Goal: Communication & Community: Answer question/provide support

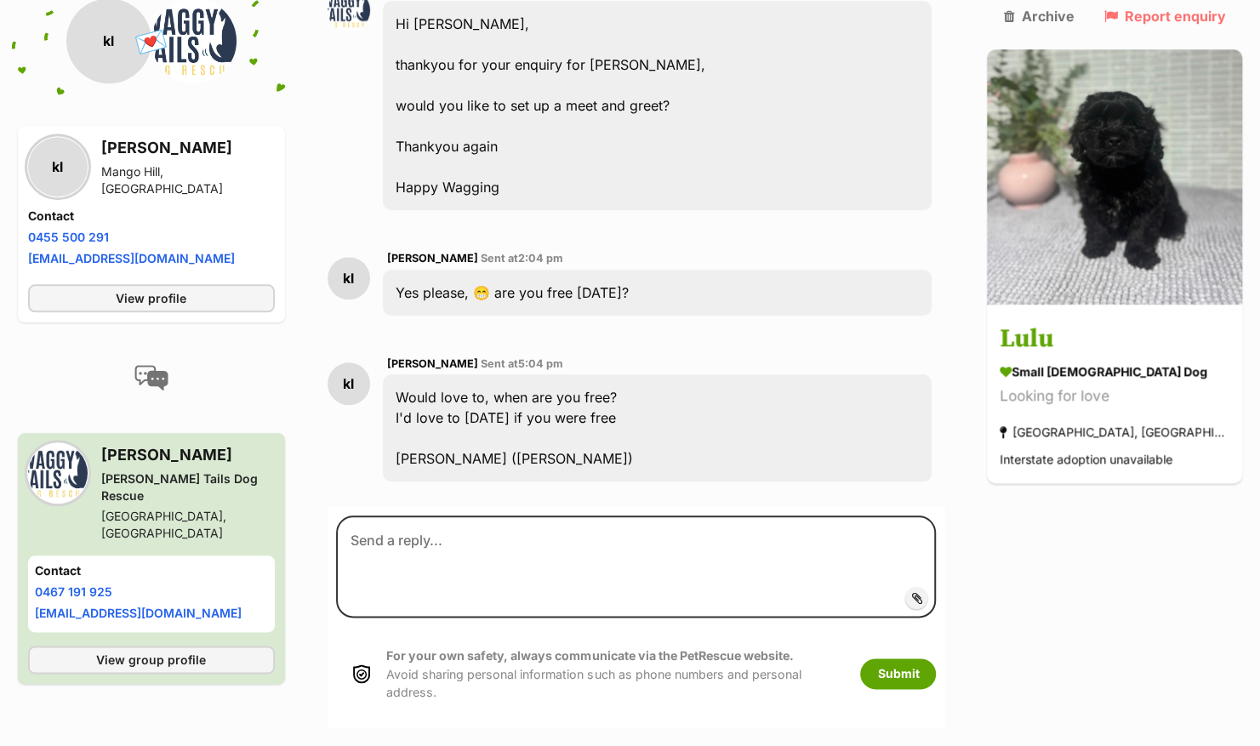
scroll to position [806, 0]
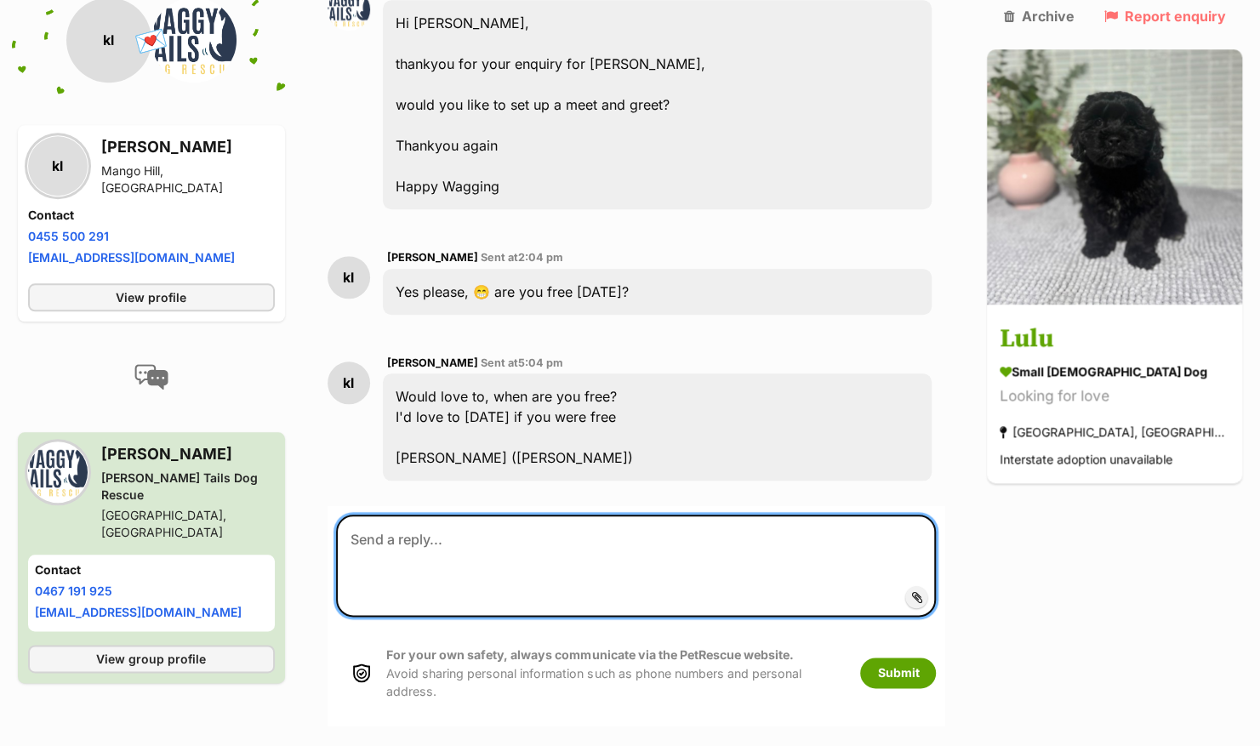
click at [483, 515] on textarea at bounding box center [636, 566] width 601 height 102
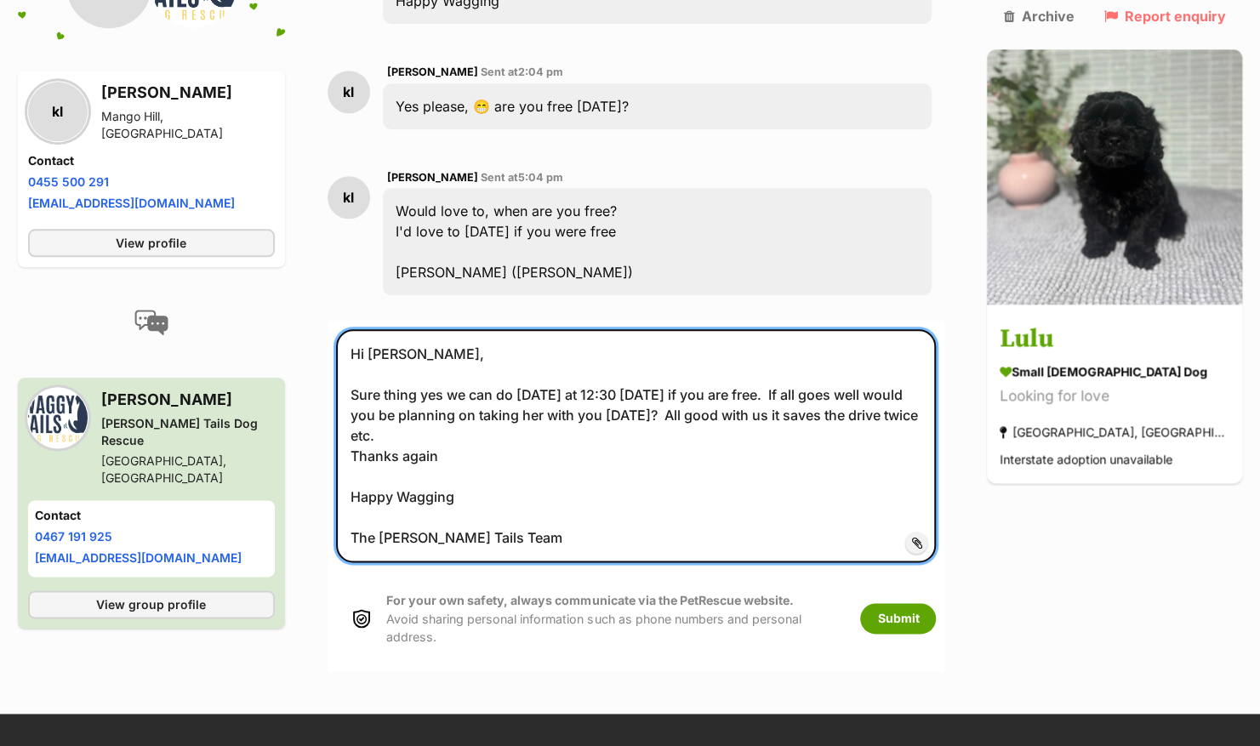
scroll to position [1033, 0]
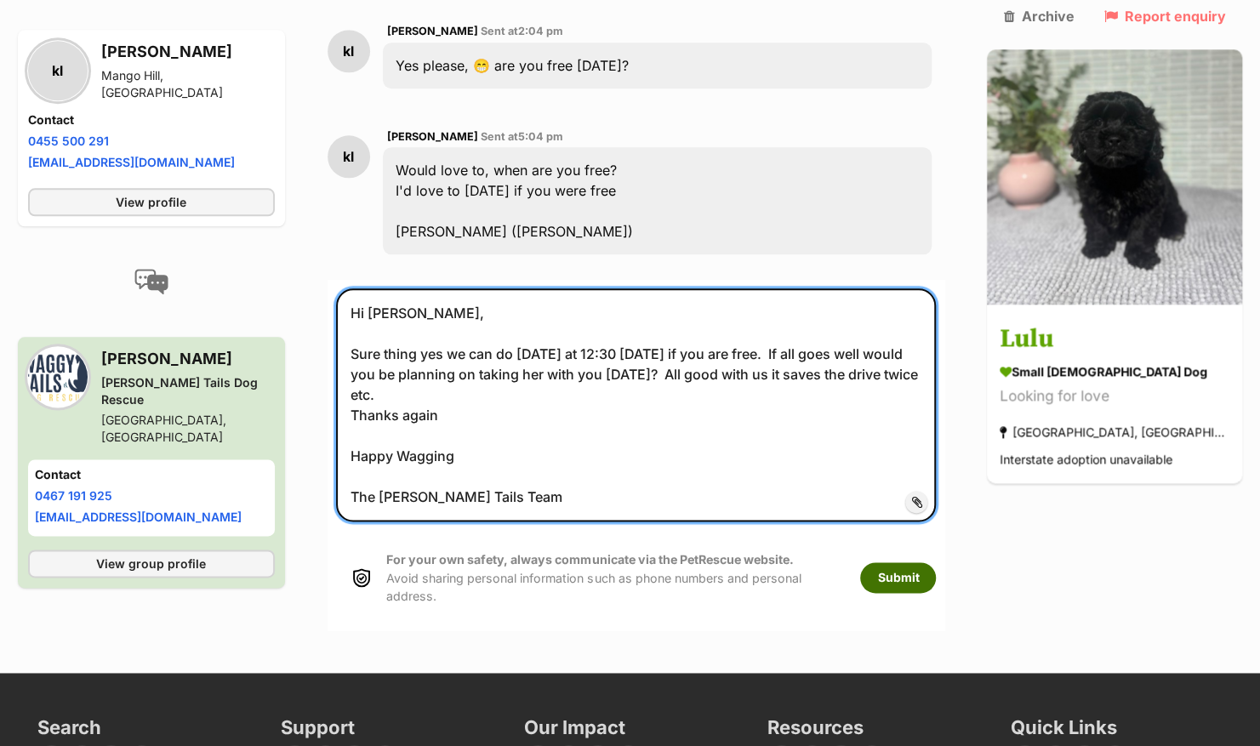
type textarea "Hi Nina, Sure thing yes we can do tomorrow at 12:30 tomorrow if you are free. I…"
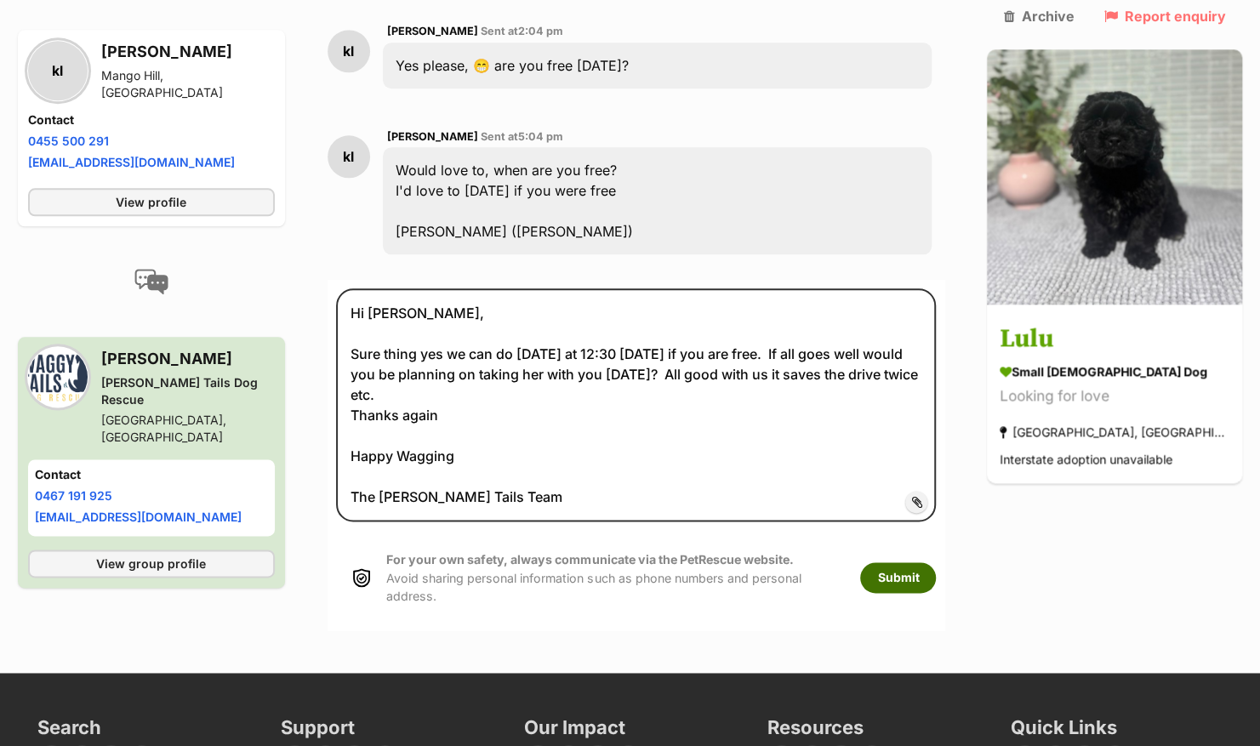
click at [936, 562] on button "Submit" at bounding box center [898, 577] width 76 height 31
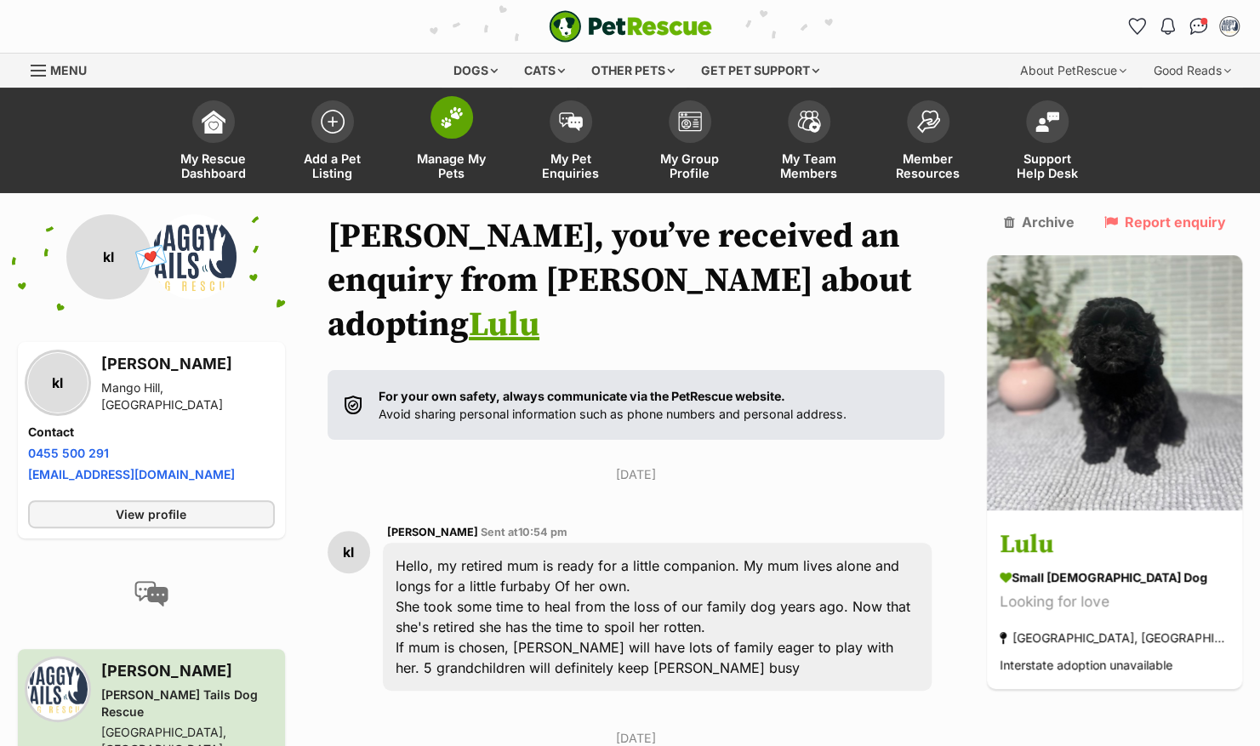
click at [449, 112] on img at bounding box center [452, 117] width 24 height 22
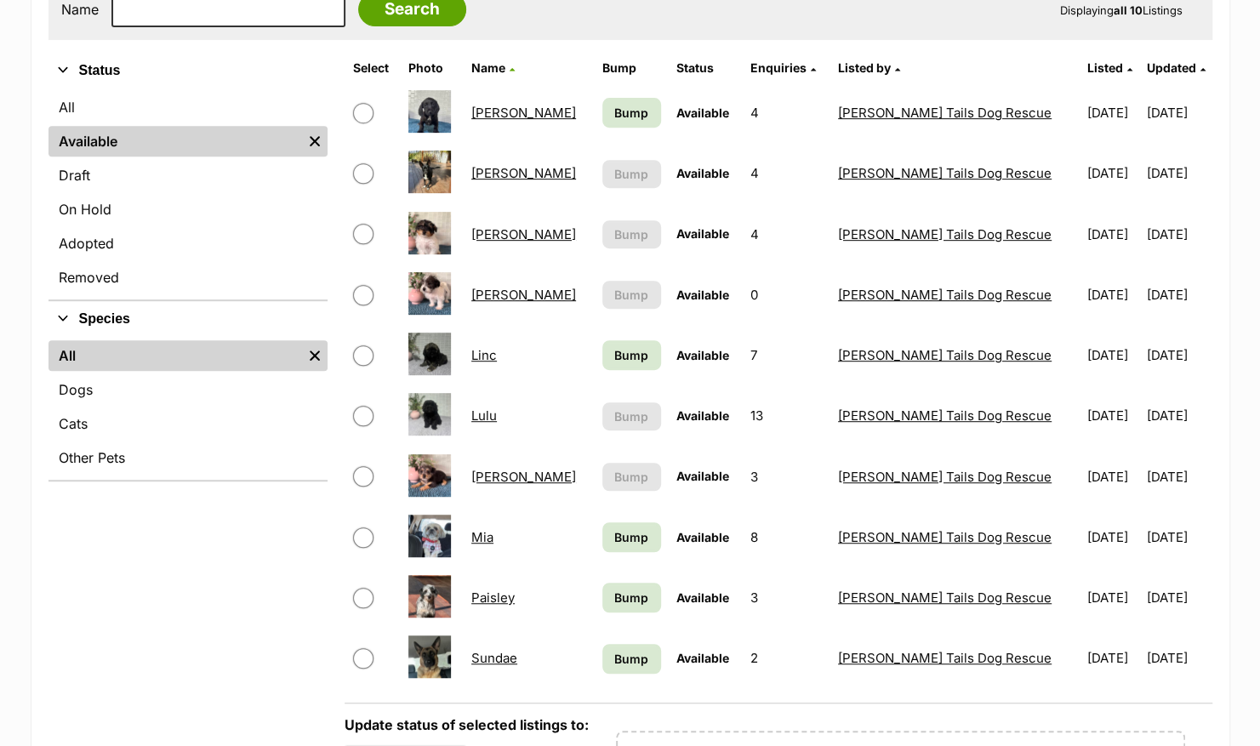
scroll to position [384, 0]
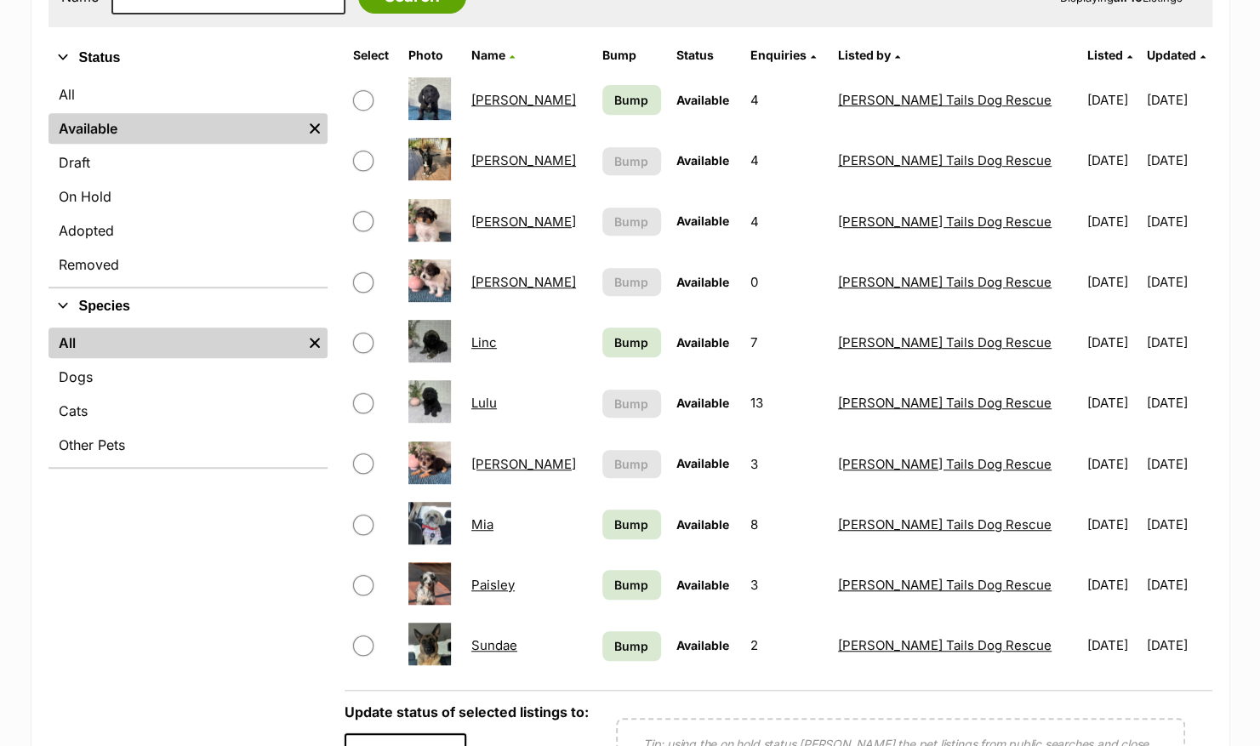
click at [495, 404] on link "Lulu" at bounding box center [484, 403] width 26 height 16
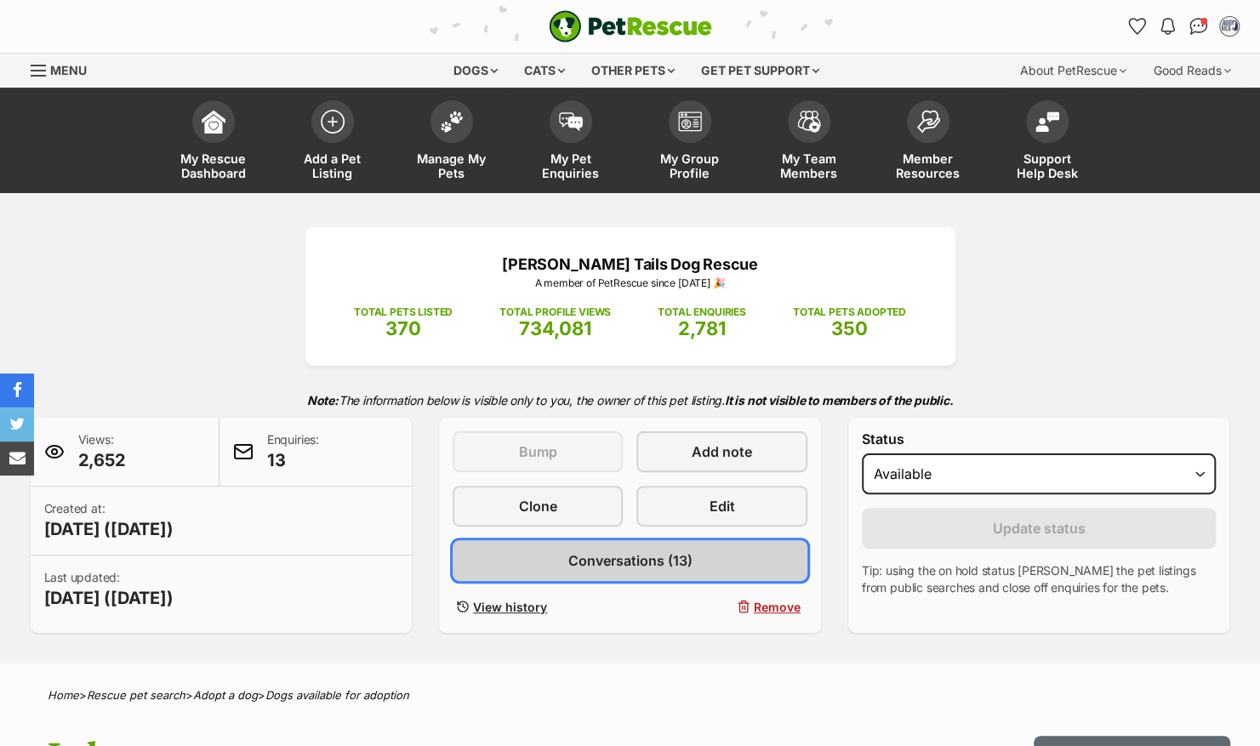
click at [652, 550] on span "Conversations (13)" at bounding box center [629, 560] width 124 height 20
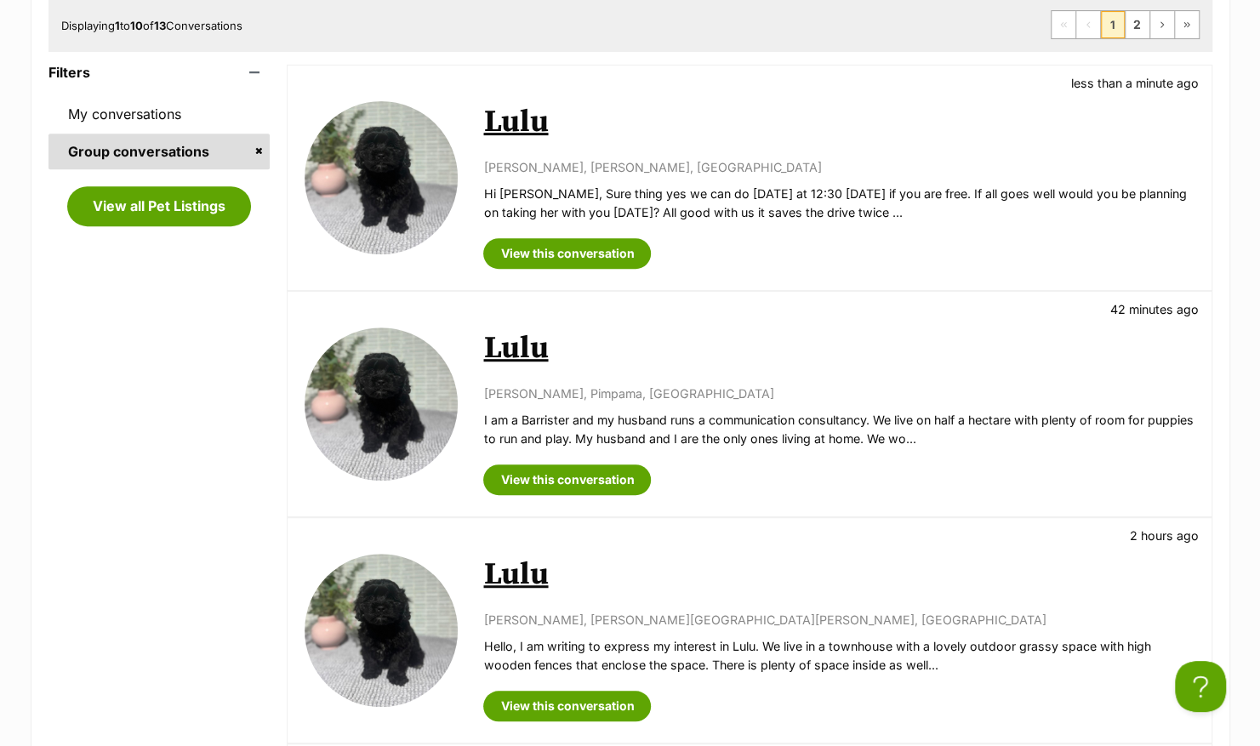
scroll to position [356, 0]
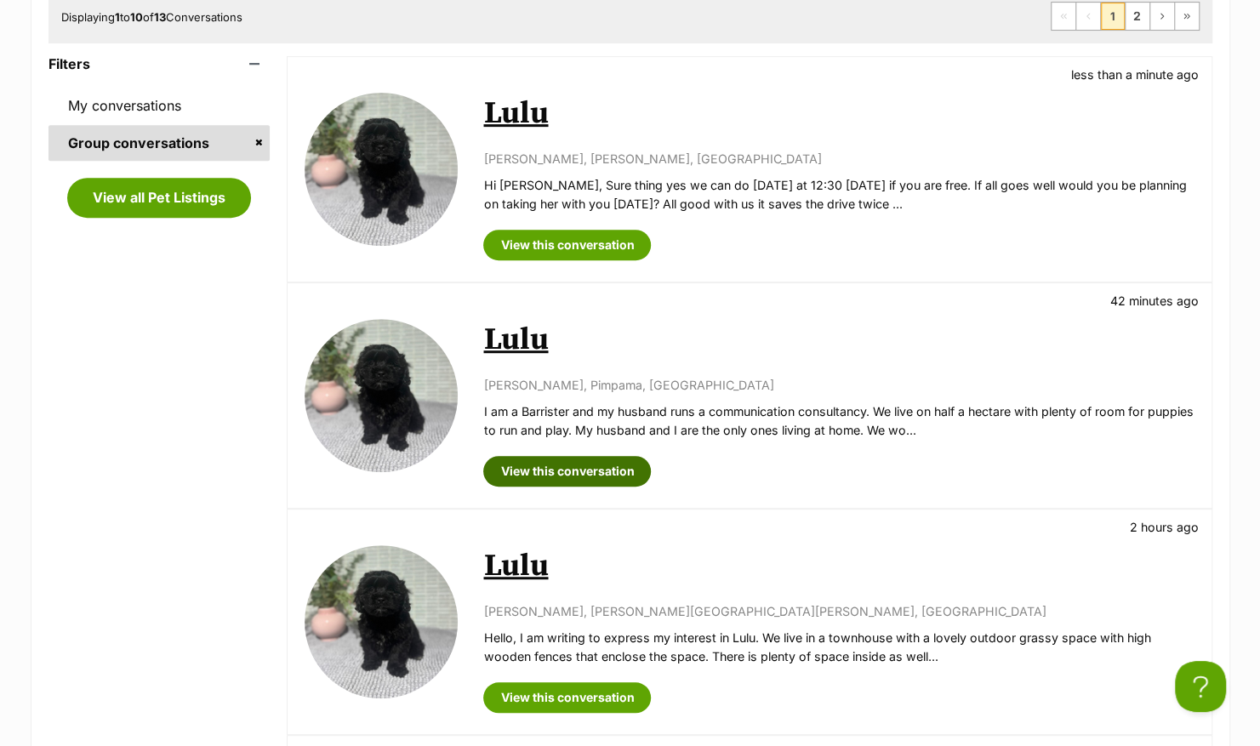
click at [584, 474] on link "View this conversation" at bounding box center [567, 471] width 168 height 31
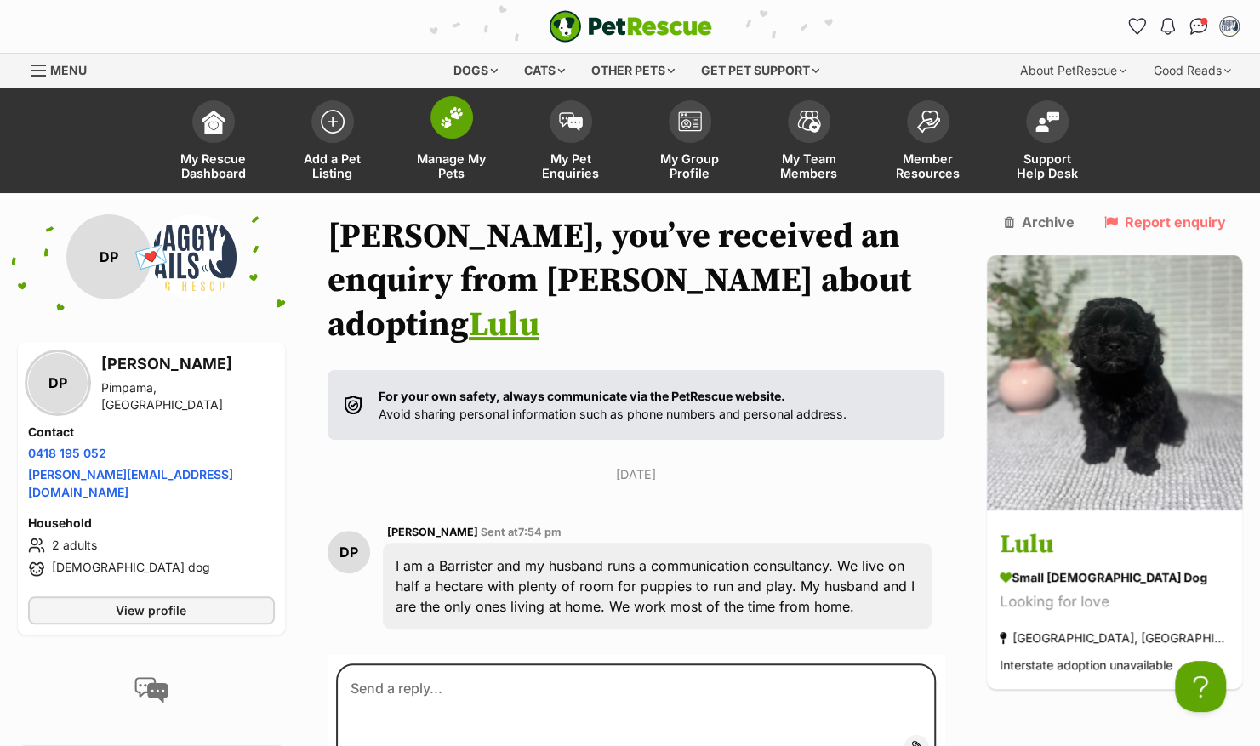
click at [447, 134] on span at bounding box center [451, 117] width 43 height 43
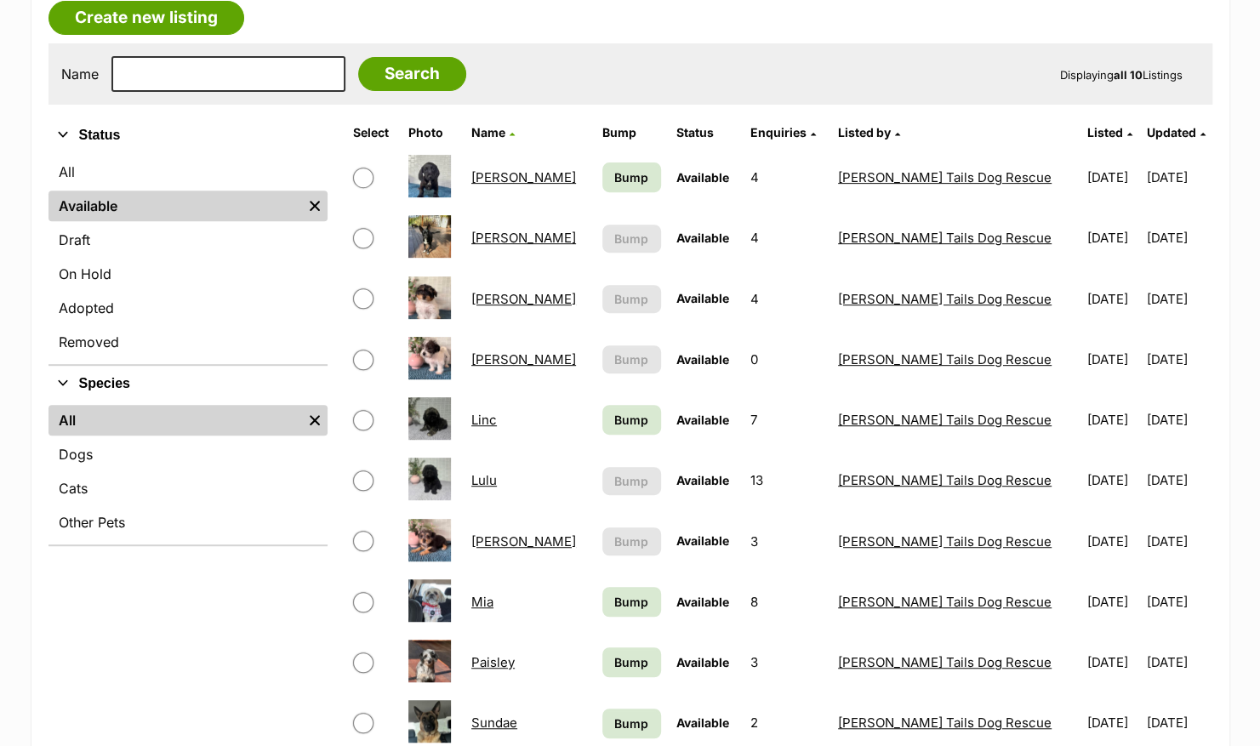
scroll to position [362, 0]
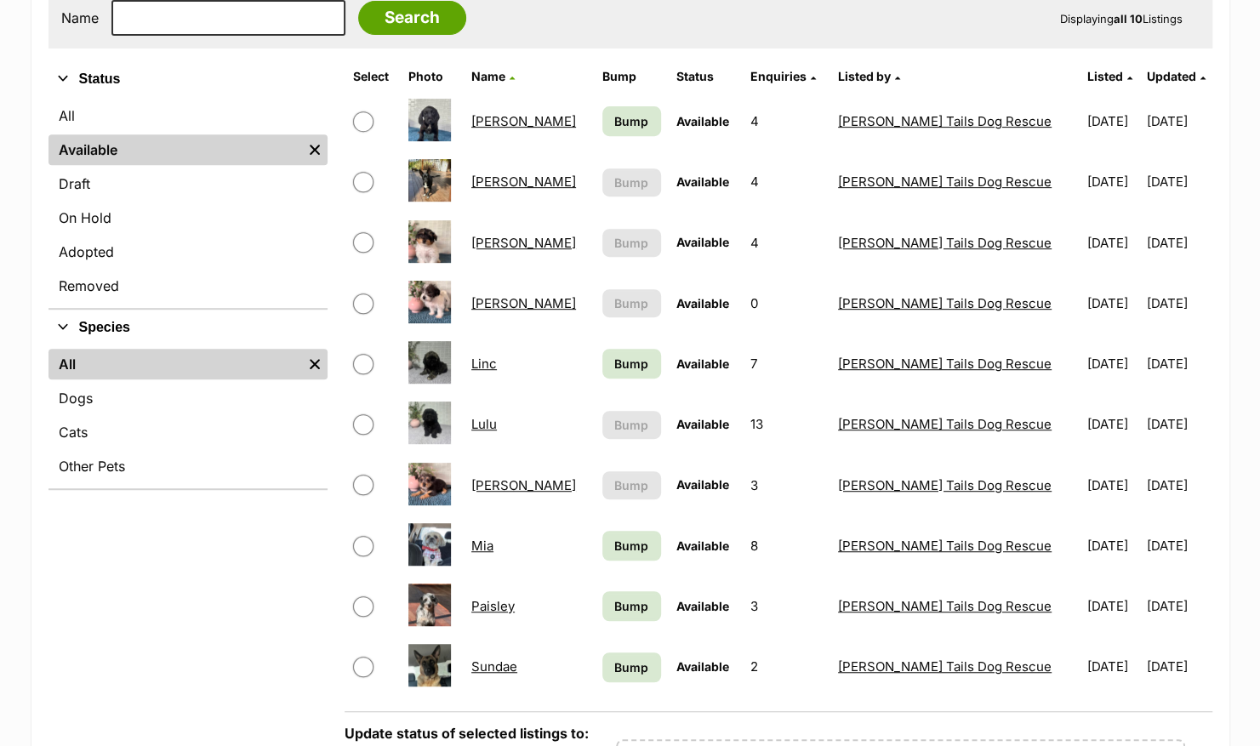
click at [512, 120] on link "[PERSON_NAME]" at bounding box center [523, 121] width 105 height 16
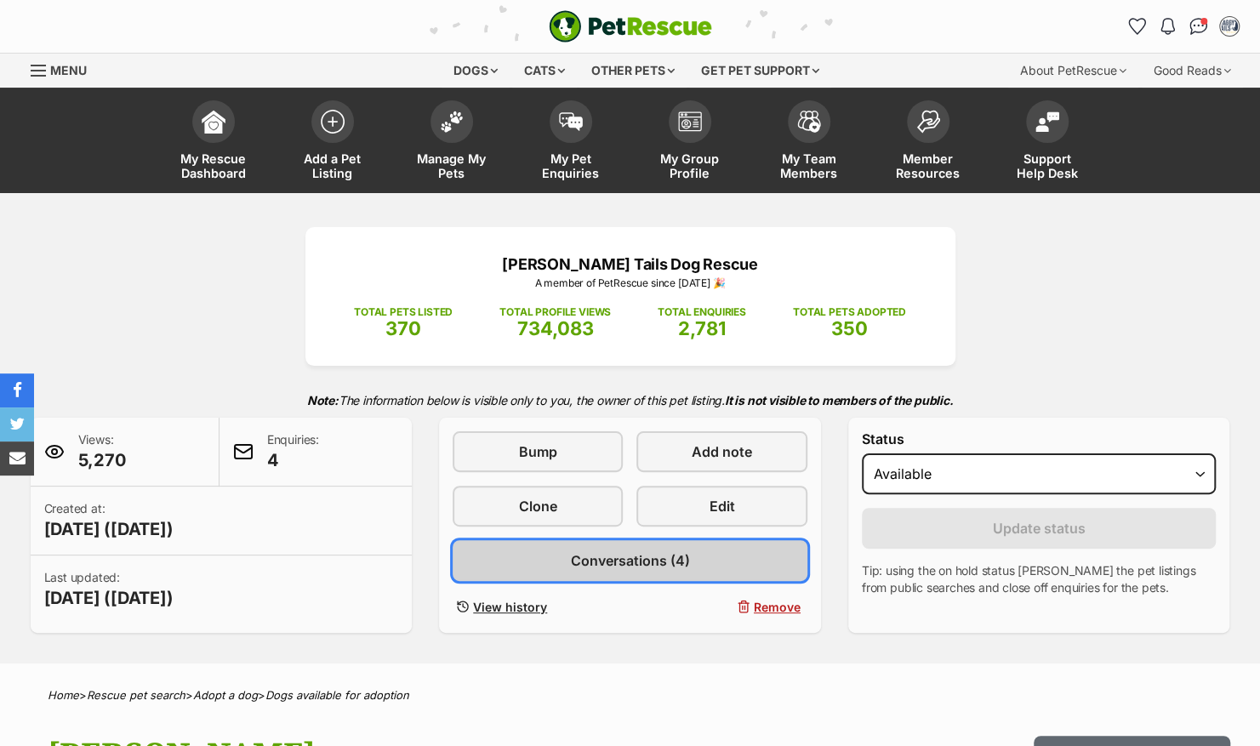
click at [669, 570] on span "Conversations (4)" at bounding box center [629, 560] width 119 height 20
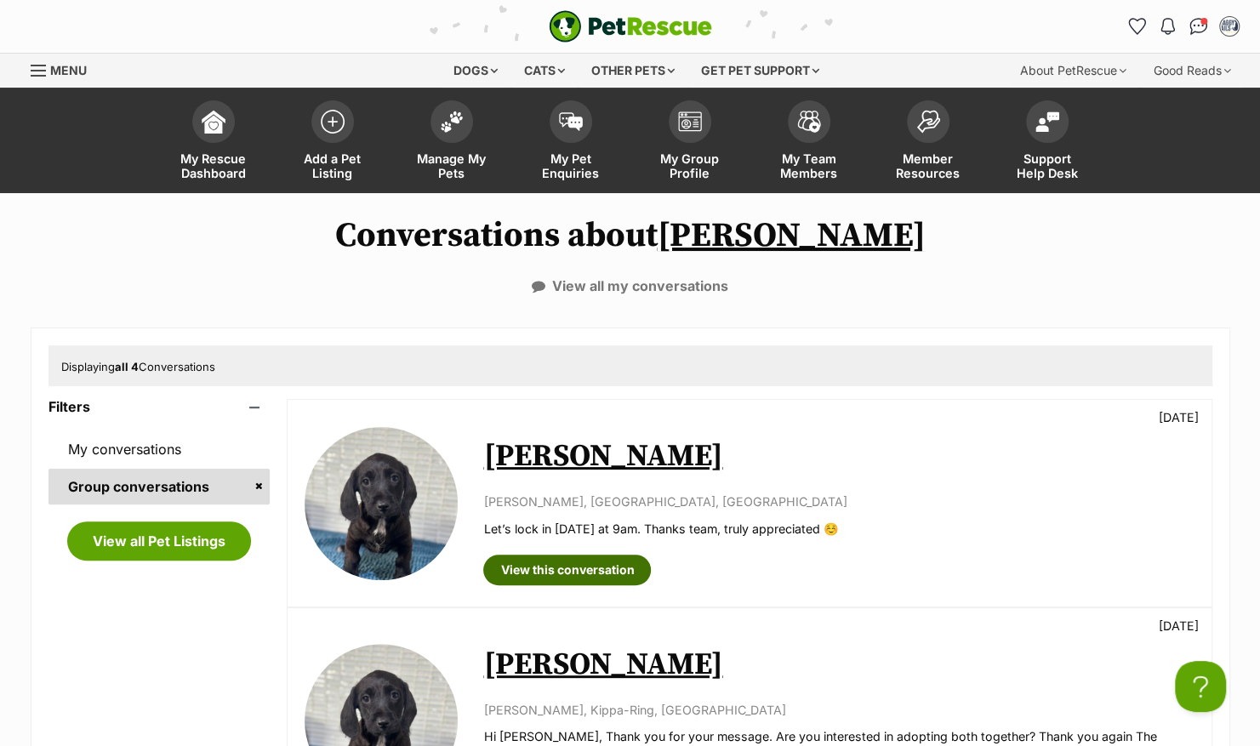
click at [590, 568] on link "View this conversation" at bounding box center [567, 570] width 168 height 31
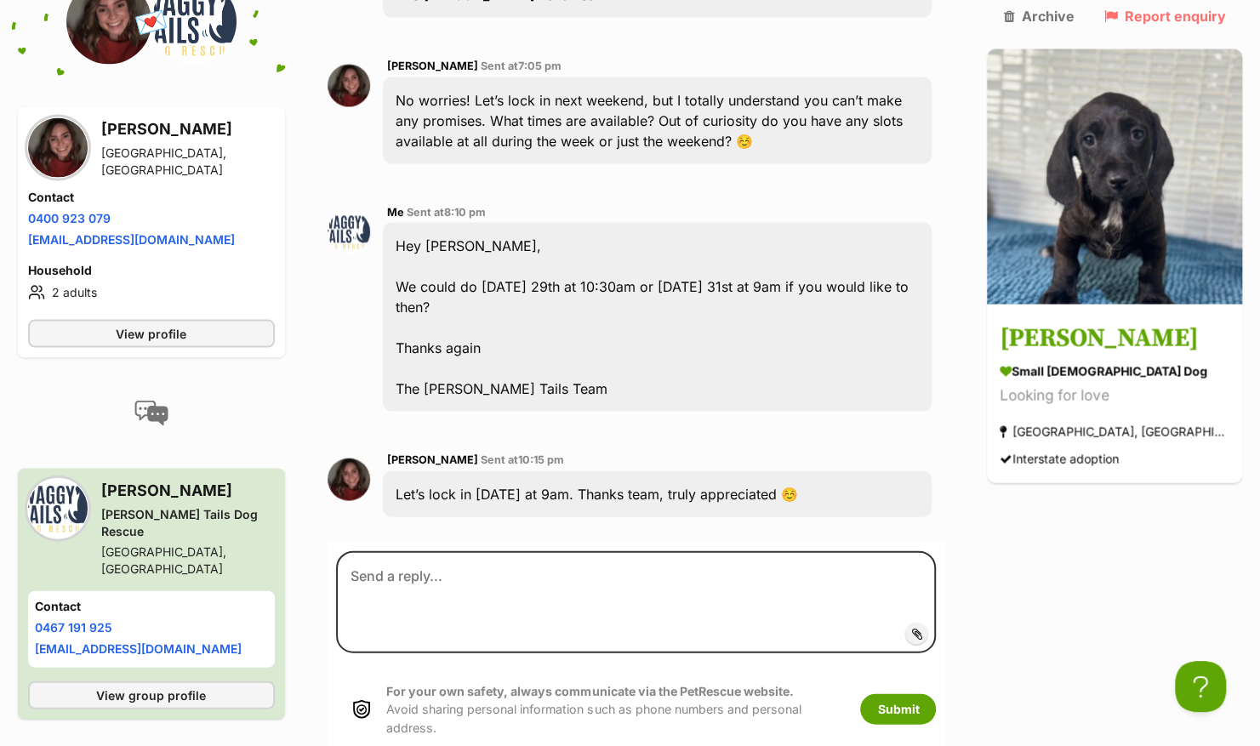
scroll to position [2242, 0]
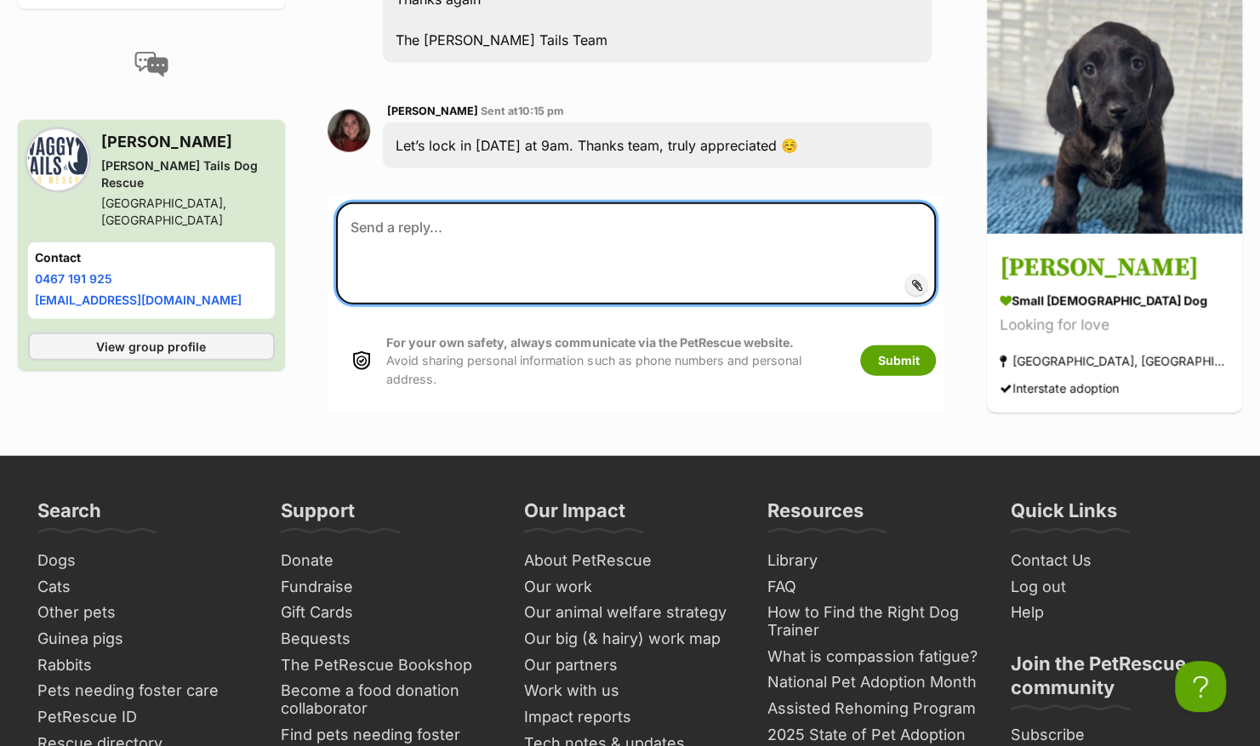
click at [711, 202] on textarea at bounding box center [636, 253] width 601 height 102
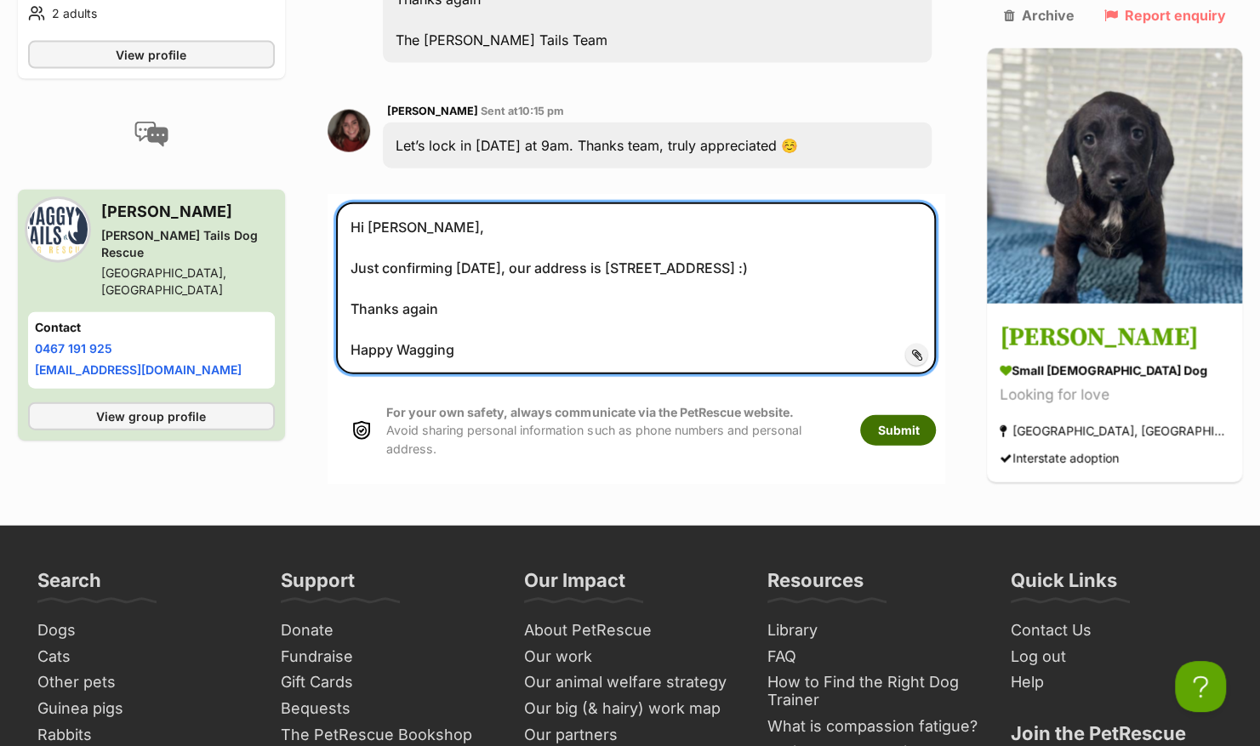
type textarea "Hi Hannah, Just confirming Sunday, our address is 16 Banbury Court Willowbank :…"
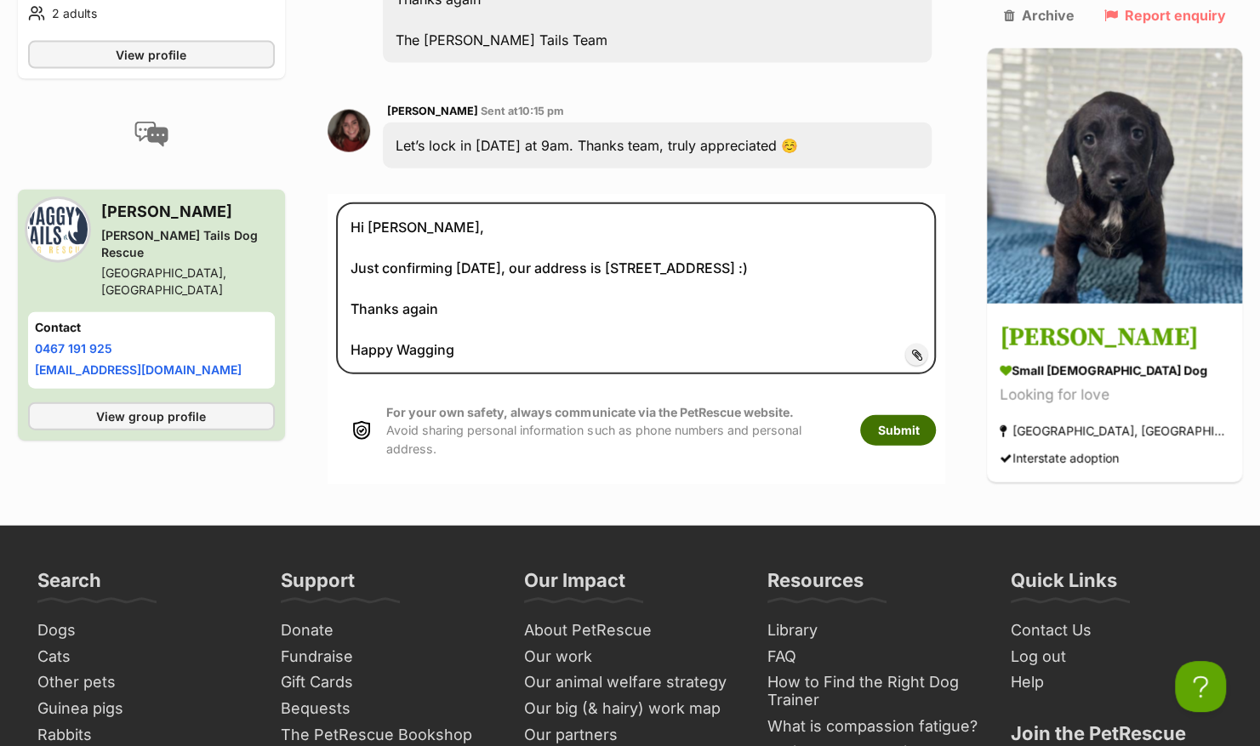
click at [936, 415] on button "Submit" at bounding box center [898, 430] width 76 height 31
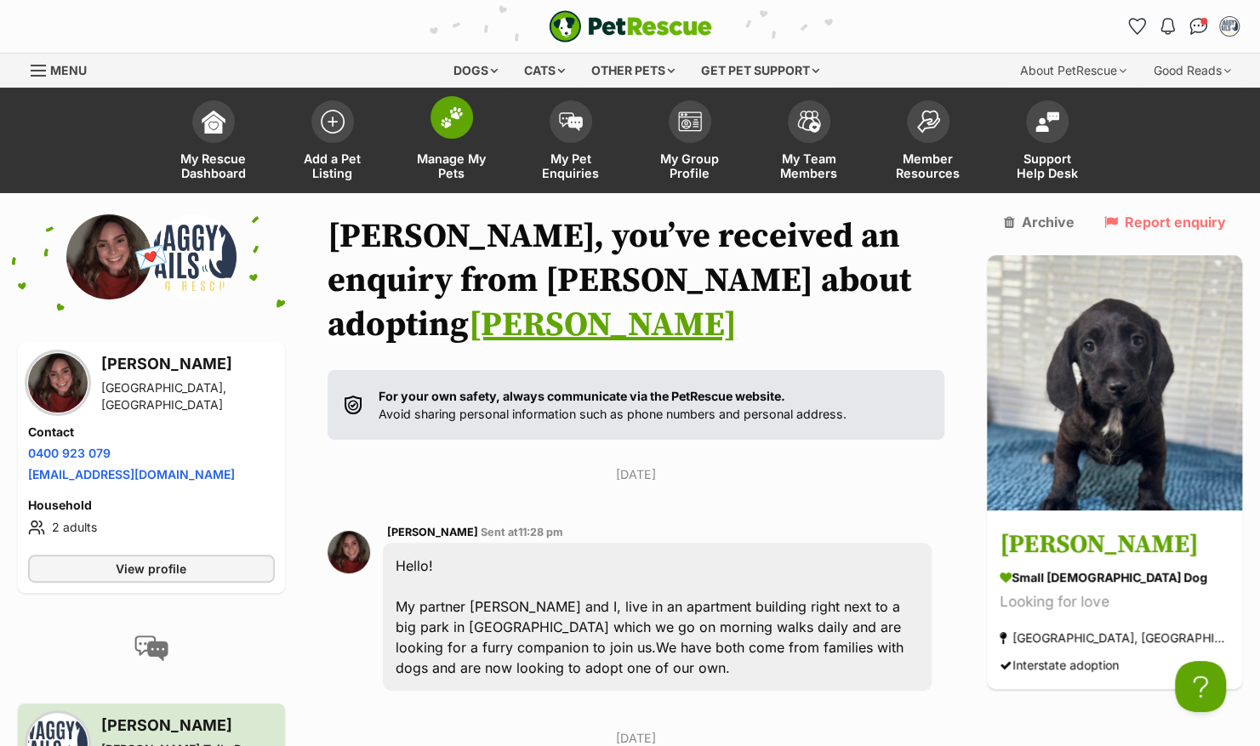
click at [436, 134] on link "Manage My Pets" at bounding box center [451, 142] width 119 height 101
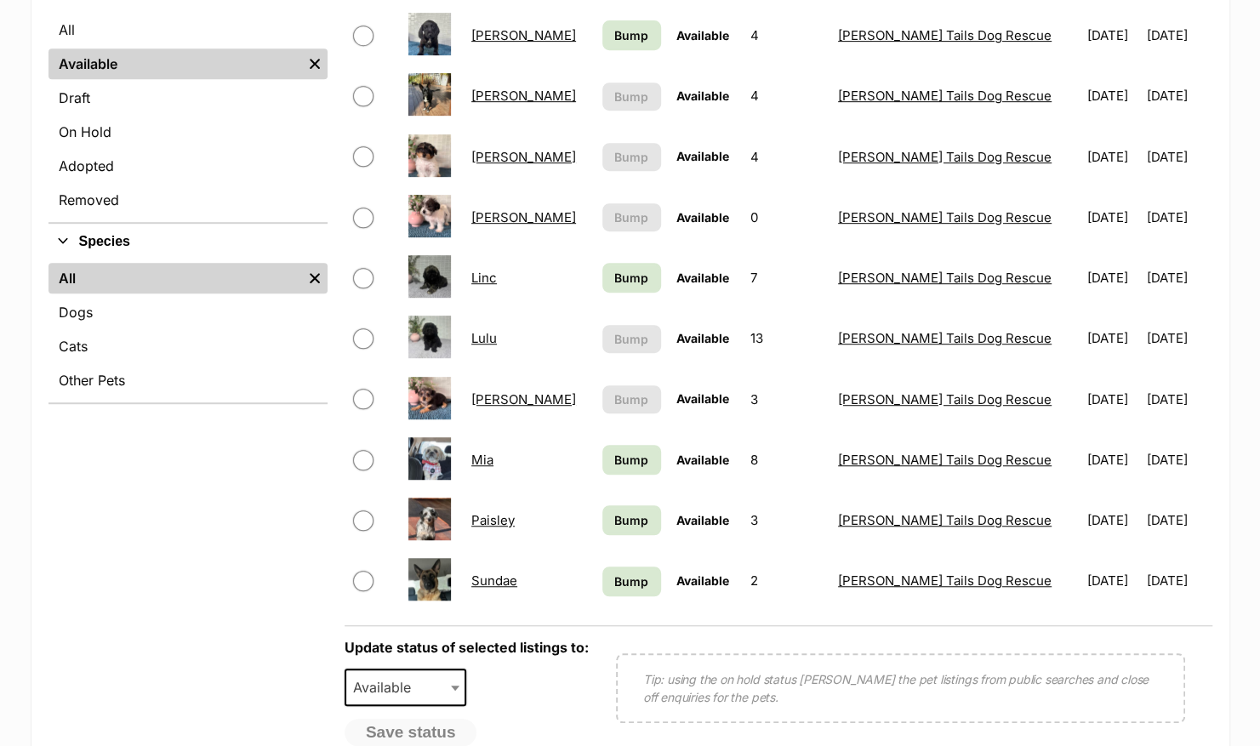
scroll to position [453, 0]
